Goal: Task Accomplishment & Management: Manage account settings

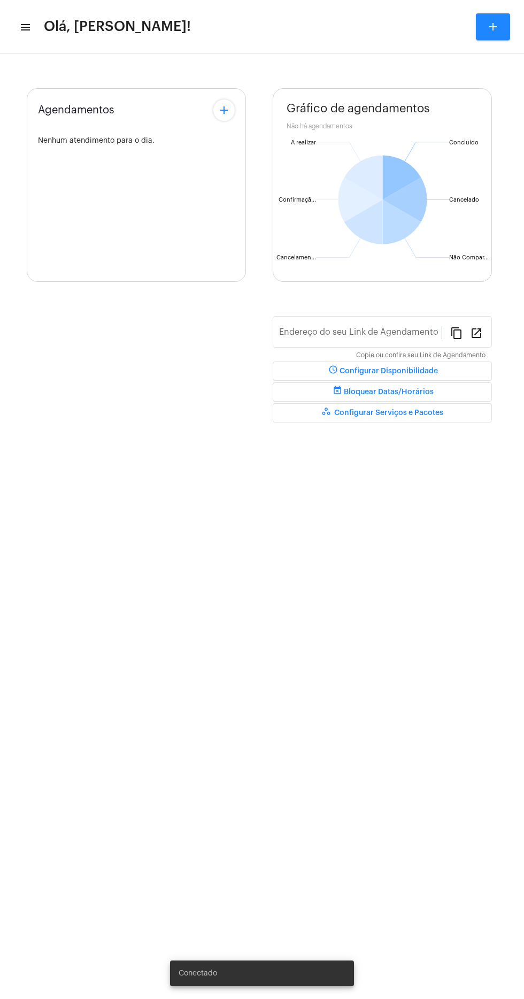
type input "[URL][DOMAIN_NAME][PERSON_NAME]"
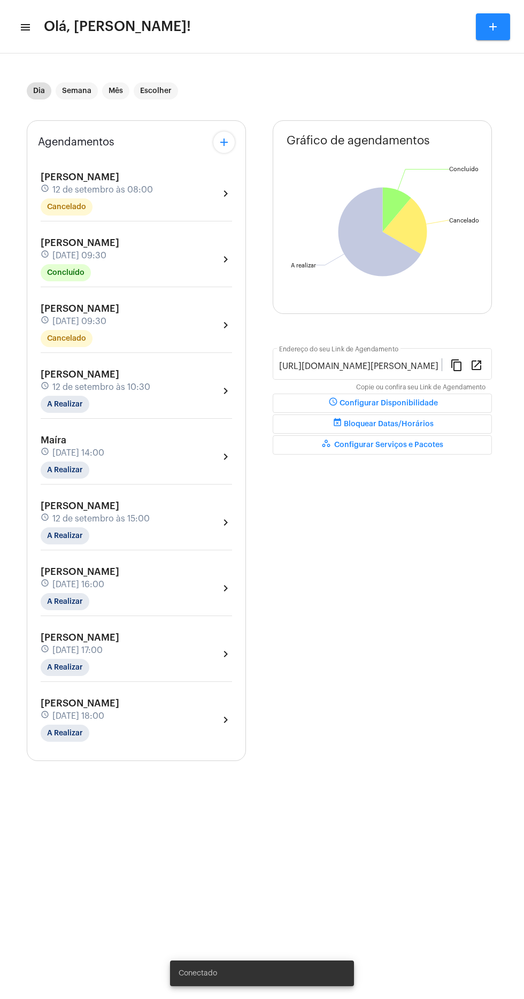
click at [26, 33] on mat-icon "menu" at bounding box center [24, 27] width 11 height 13
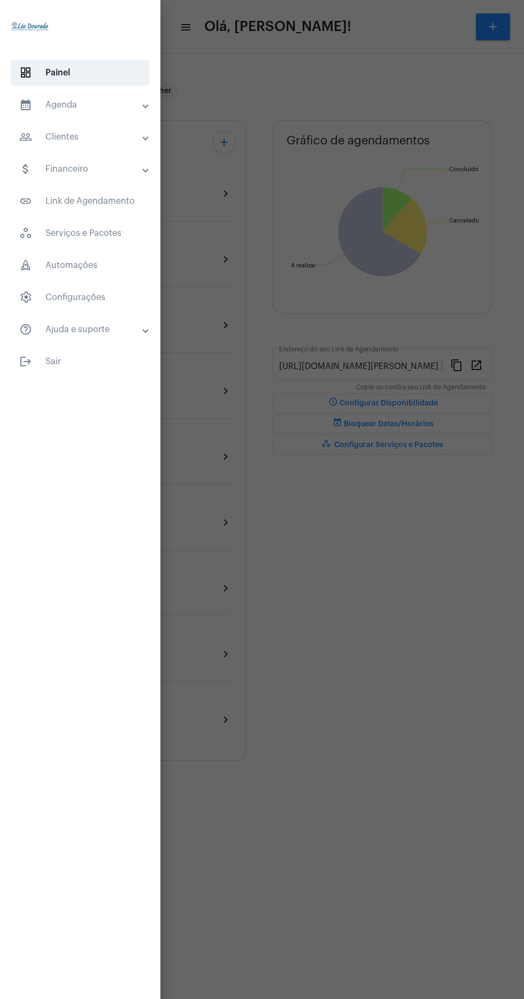
click at [102, 103] on mat-panel-title "calendar_month_outlined Agenda" at bounding box center [81, 104] width 124 height 13
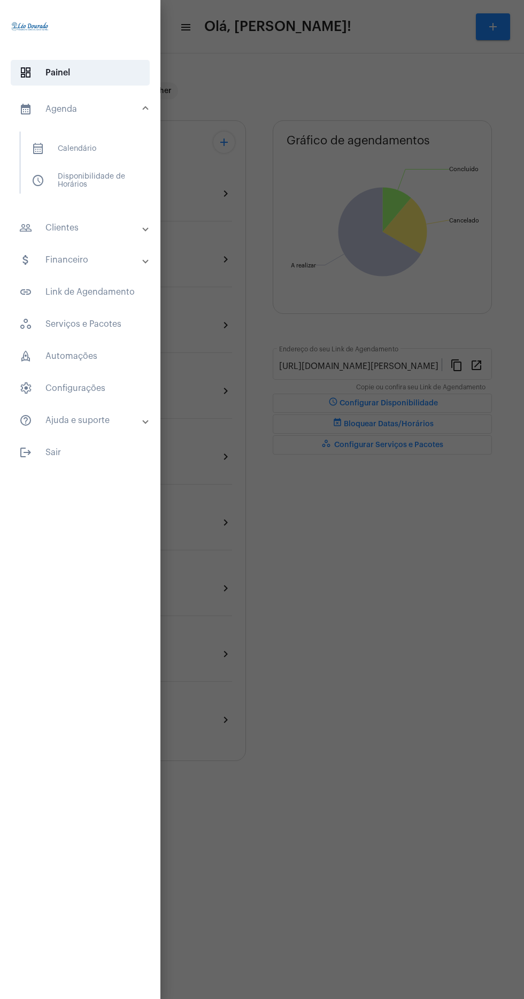
click at [136, 142] on span "calendar_month_outlined Calendário" at bounding box center [79, 149] width 113 height 26
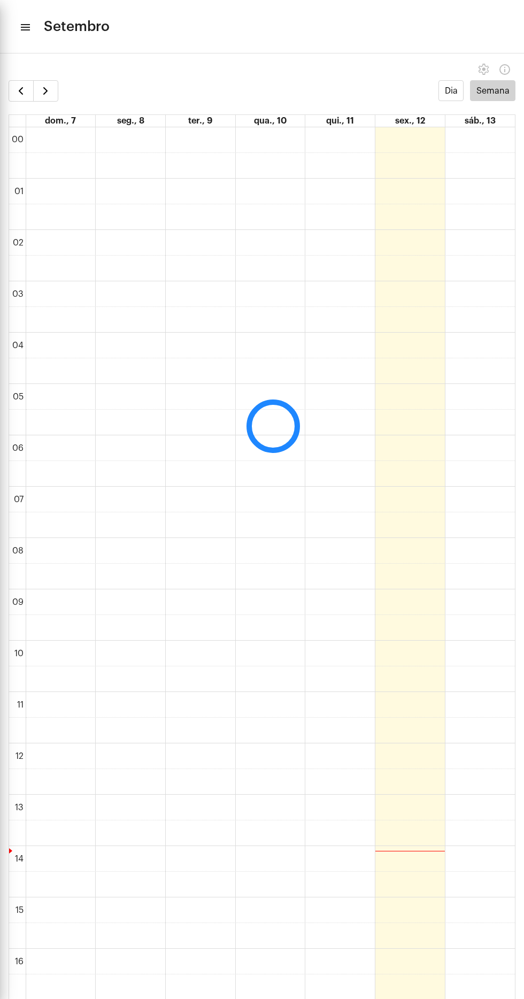
scroll to position [309, 0]
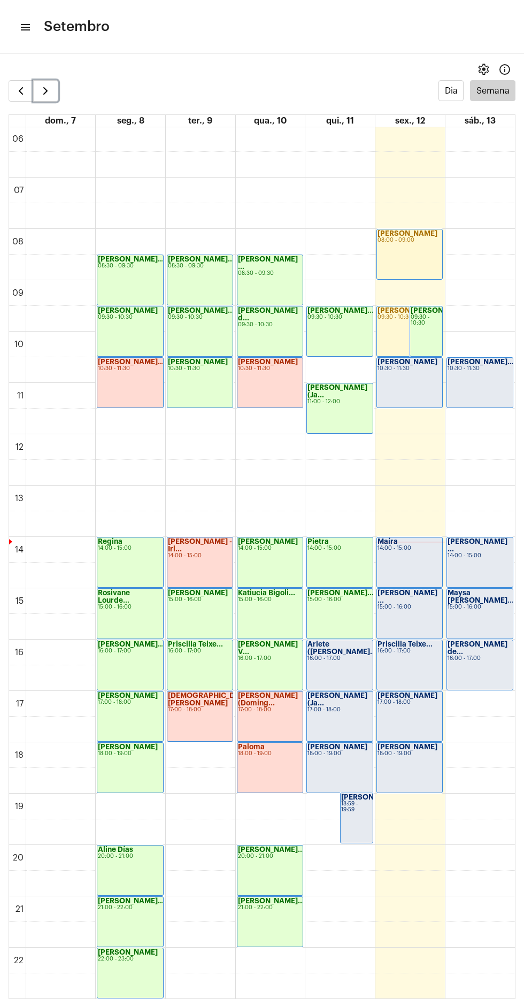
click at [44, 91] on span "button" at bounding box center [45, 90] width 13 height 13
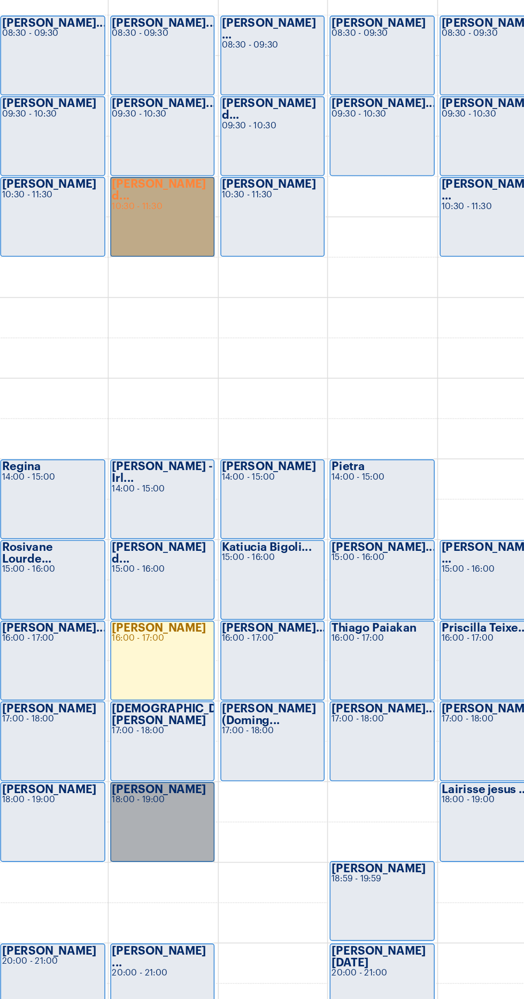
click at [204, 375] on link "[PERSON_NAME] d... 10:30 - 11:30" at bounding box center [200, 382] width 66 height 51
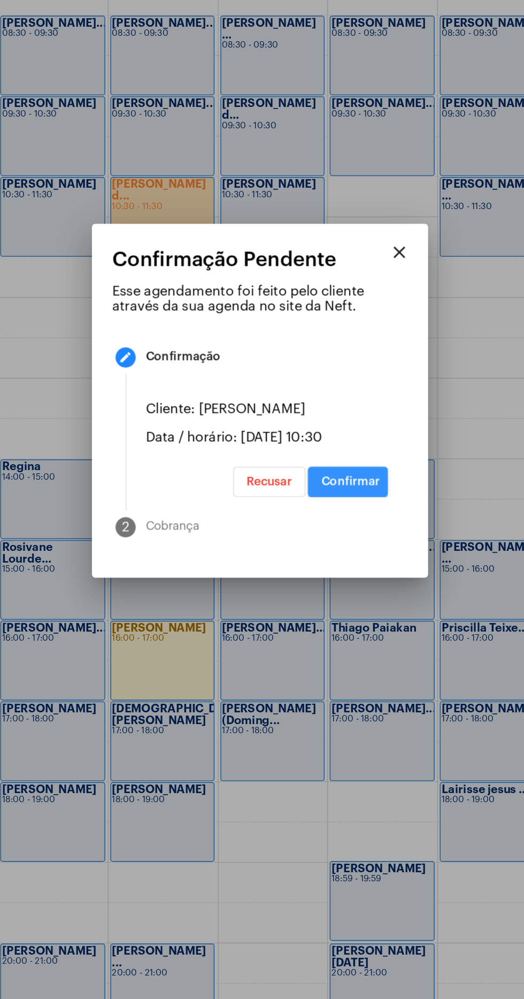
click at [334, 555] on span "Confirmar" at bounding box center [319, 550] width 37 height 7
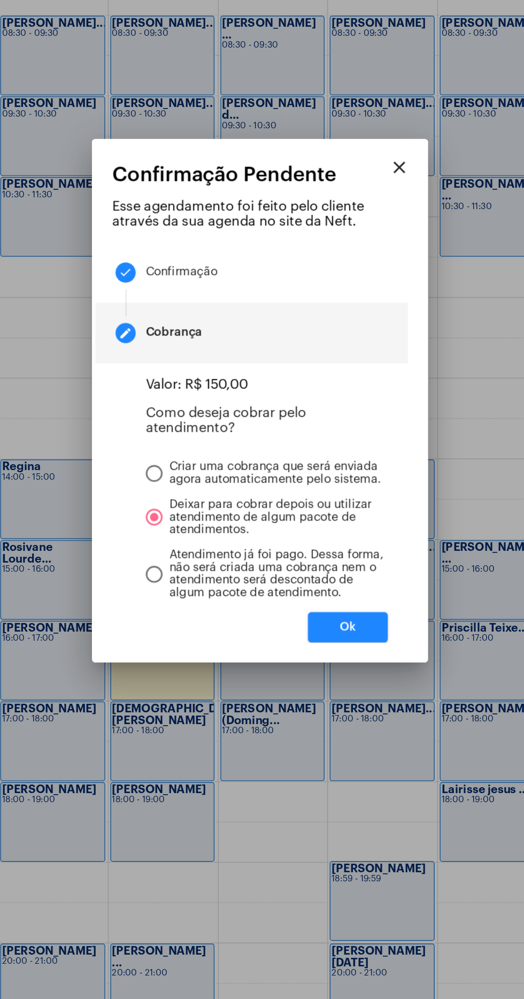
click at [327, 635] on button "Ok" at bounding box center [317, 643] width 51 height 19
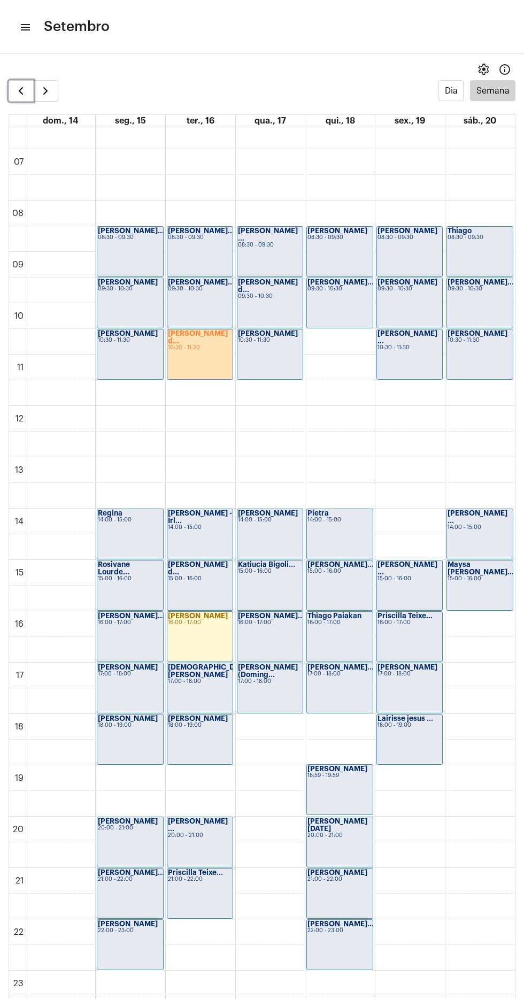
click at [20, 88] on span "button" at bounding box center [20, 90] width 13 height 13
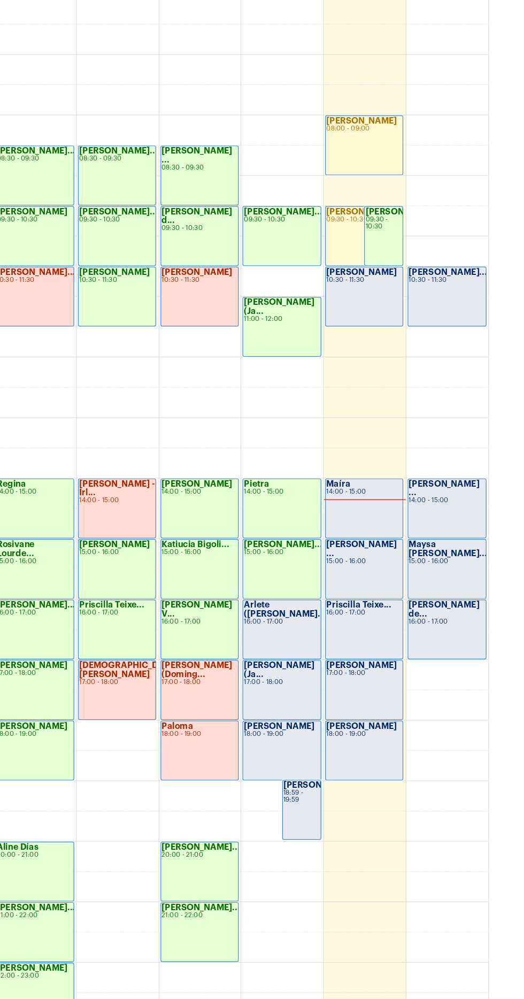
scroll to position [332, 0]
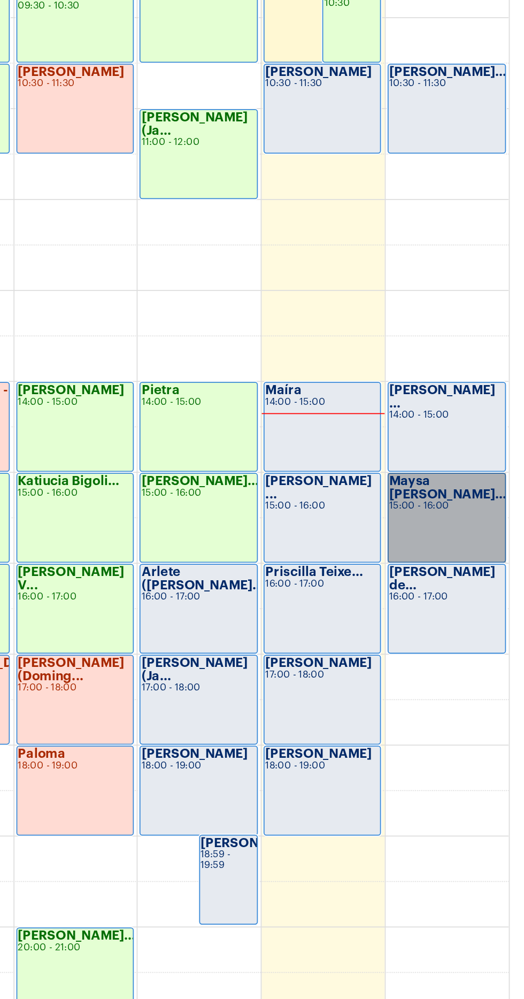
click at [479, 582] on link "Maysa [PERSON_NAME]... 15:00 - 16:00" at bounding box center [479, 590] width 67 height 51
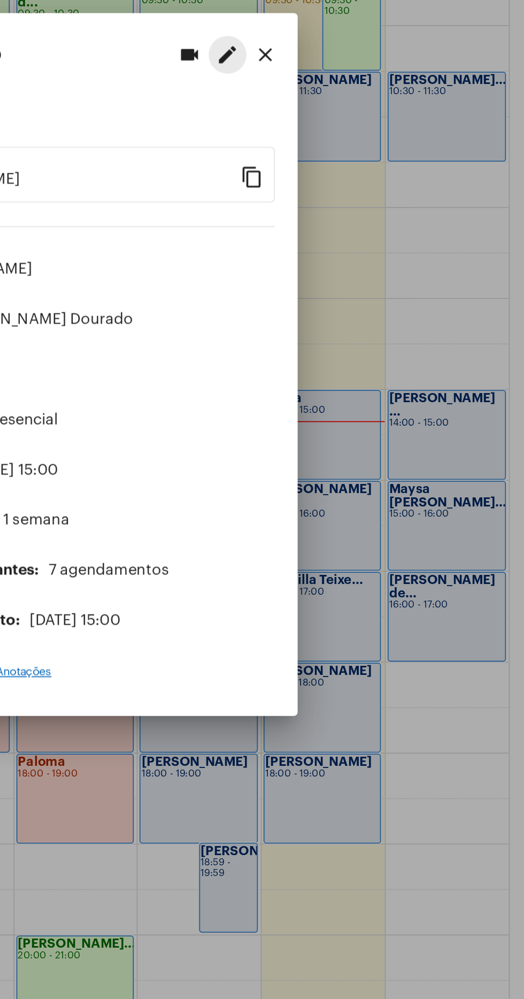
click at [359, 318] on mat-icon "edit" at bounding box center [356, 324] width 13 height 13
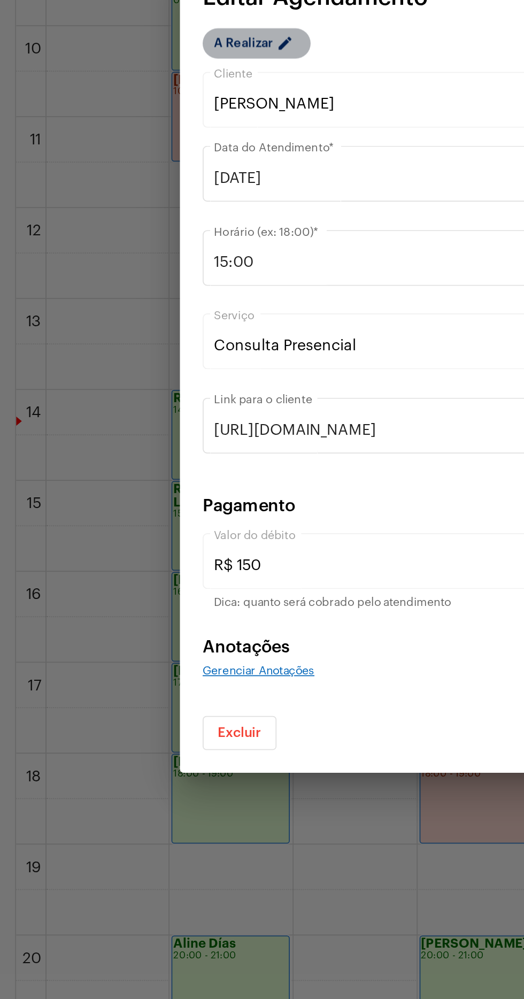
click at [128, 323] on mat-chip "A Realizar edit" at bounding box center [144, 318] width 61 height 17
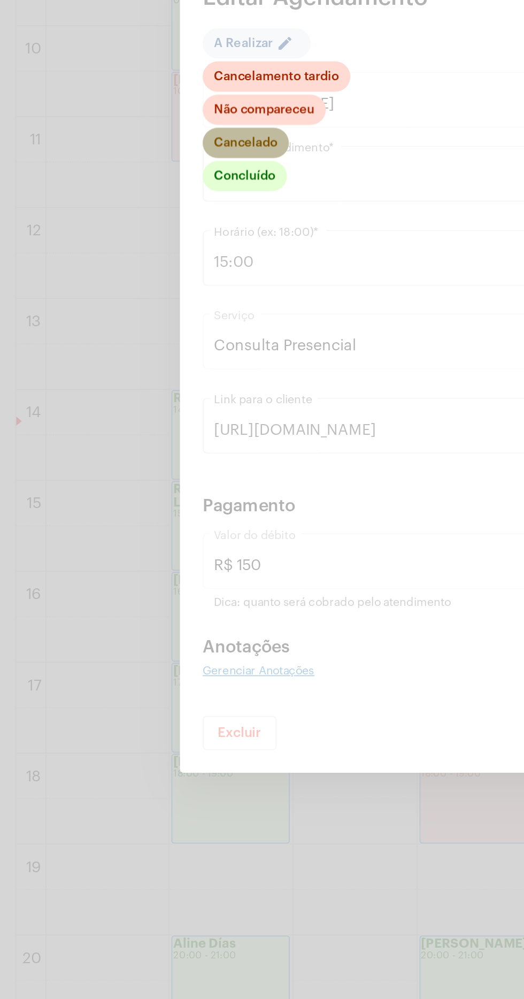
click at [152, 373] on mat-chip "Cancelado" at bounding box center [138, 374] width 49 height 17
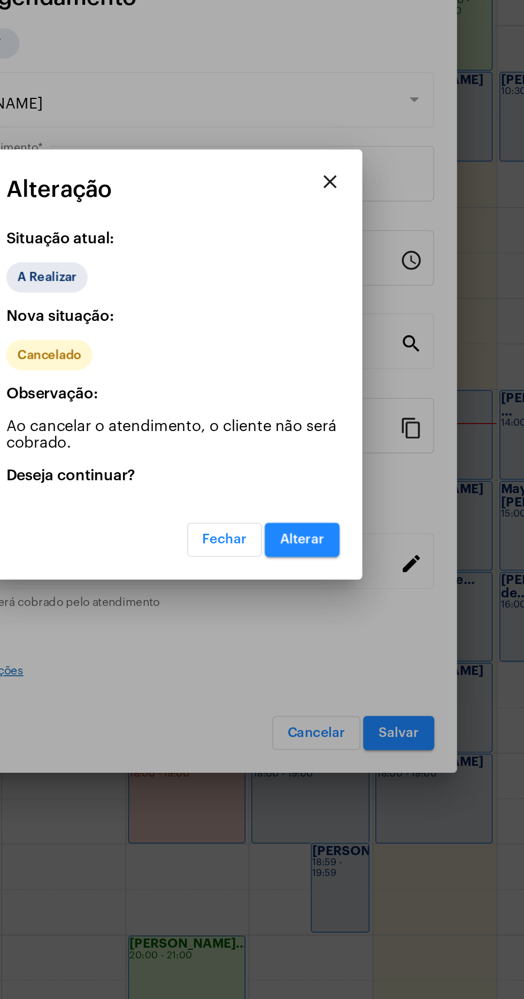
click at [345, 597] on span "Alterar" at bounding box center [334, 597] width 25 height 7
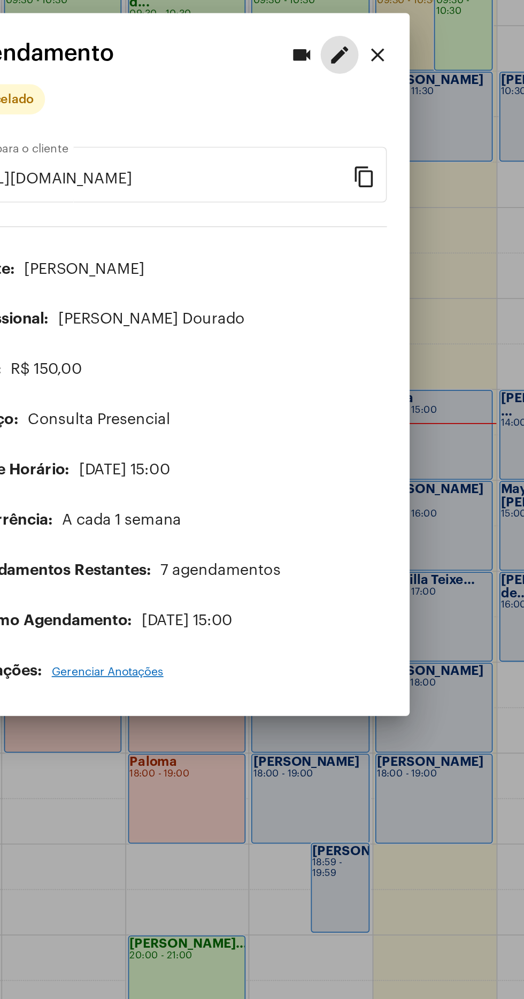
click at [212, 775] on div at bounding box center [262, 499] width 524 height 999
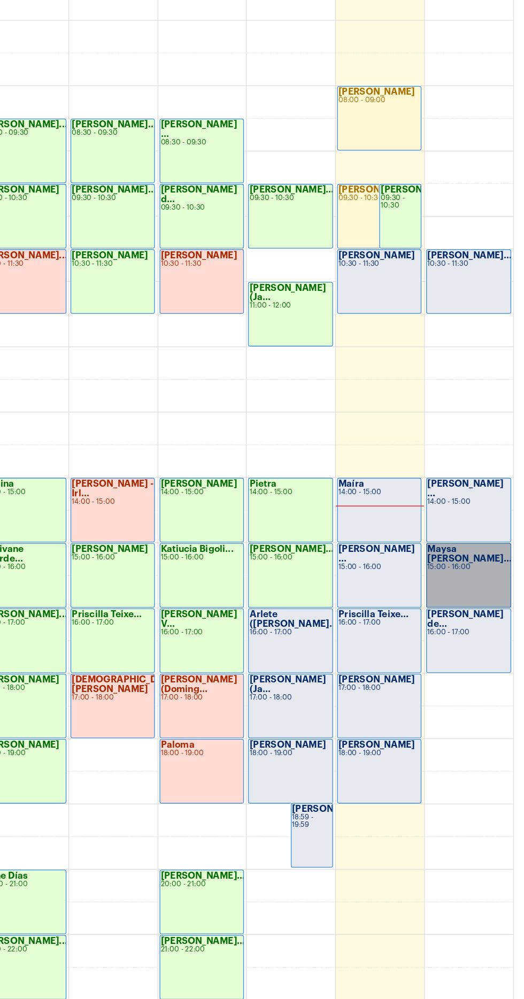
scroll to position [331, 0]
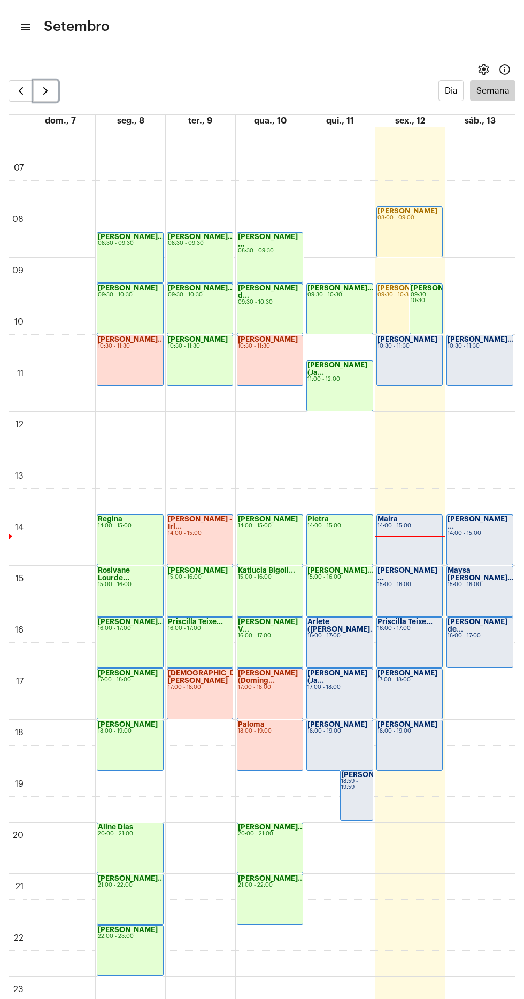
click at [44, 89] on span "button" at bounding box center [45, 90] width 13 height 13
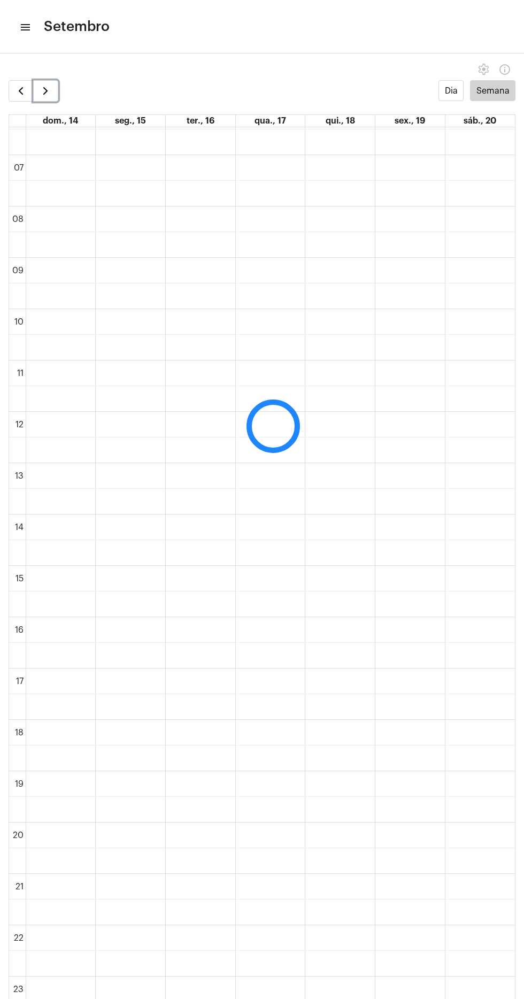
scroll to position [309, 0]
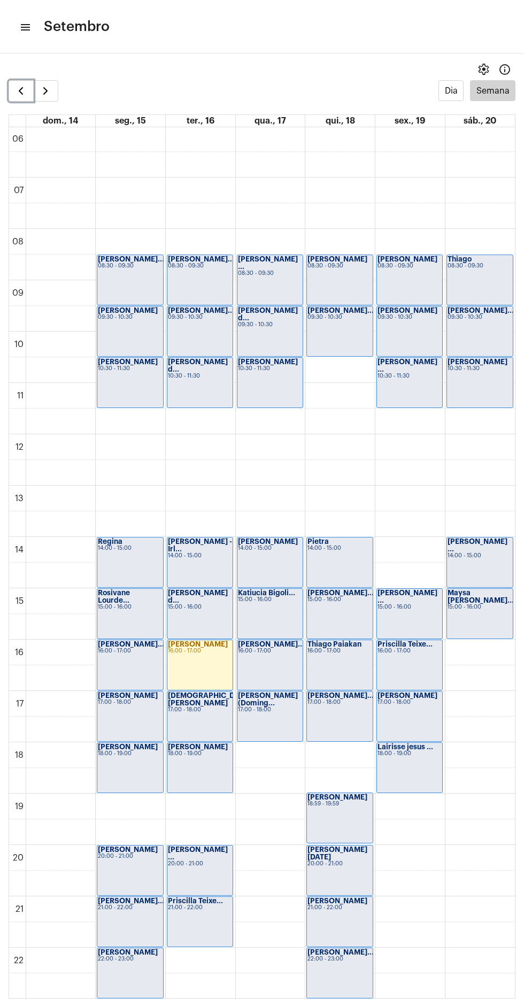
click at [20, 90] on span "button" at bounding box center [20, 90] width 13 height 13
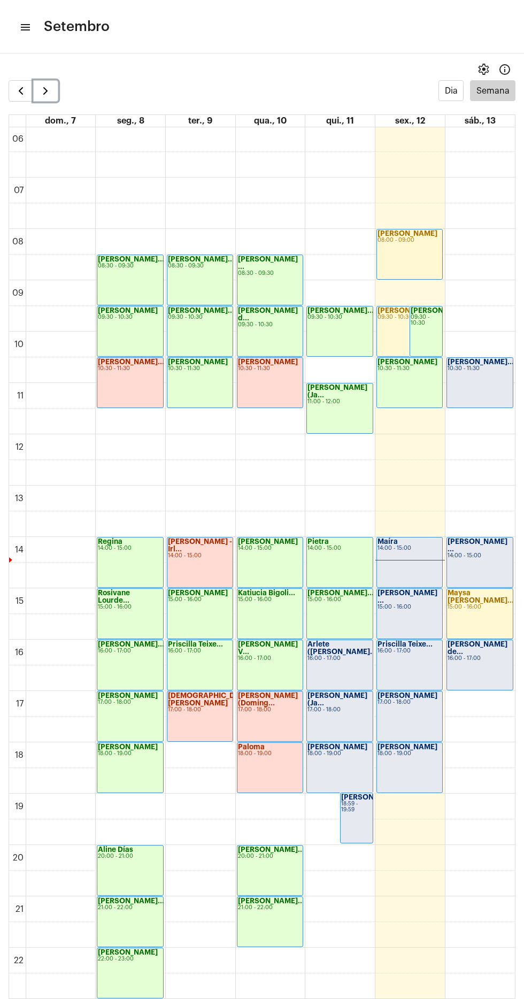
click at [41, 92] on span "button" at bounding box center [45, 90] width 13 height 13
